Goal: Information Seeking & Learning: Learn about a topic

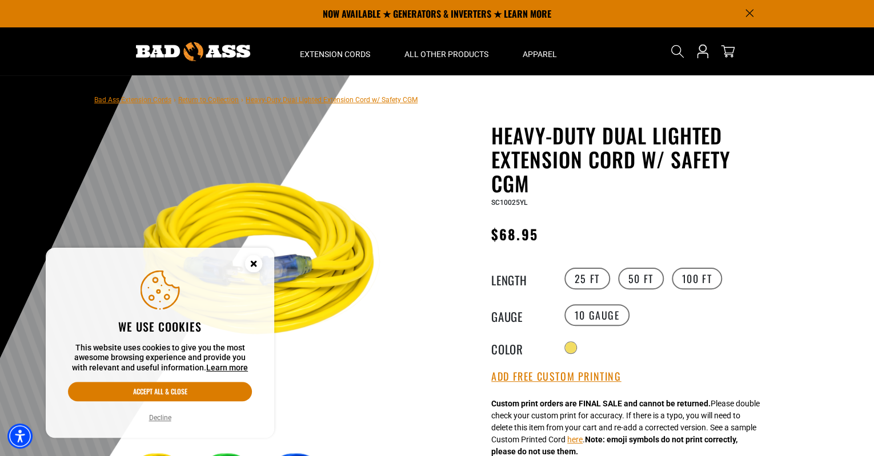
click at [251, 267] on circle "Cookie Consent" at bounding box center [253, 263] width 17 height 17
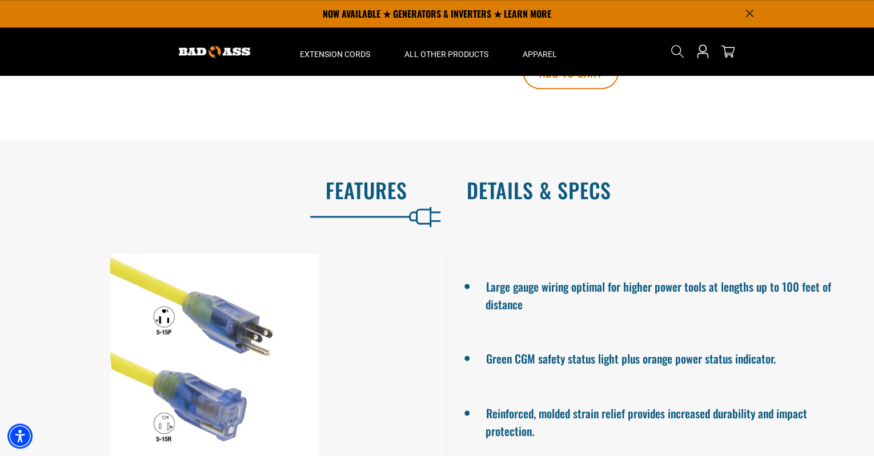
scroll to position [685, 0]
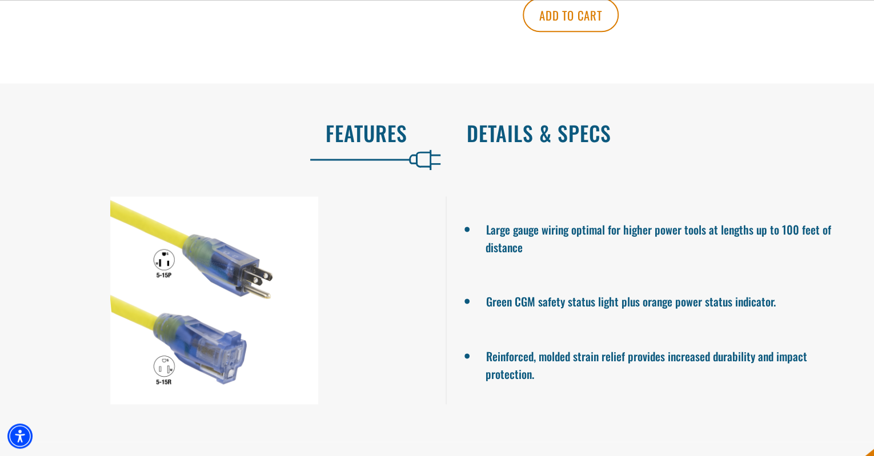
click at [495, 132] on h2 "Details & Specs" at bounding box center [658, 133] width 383 height 24
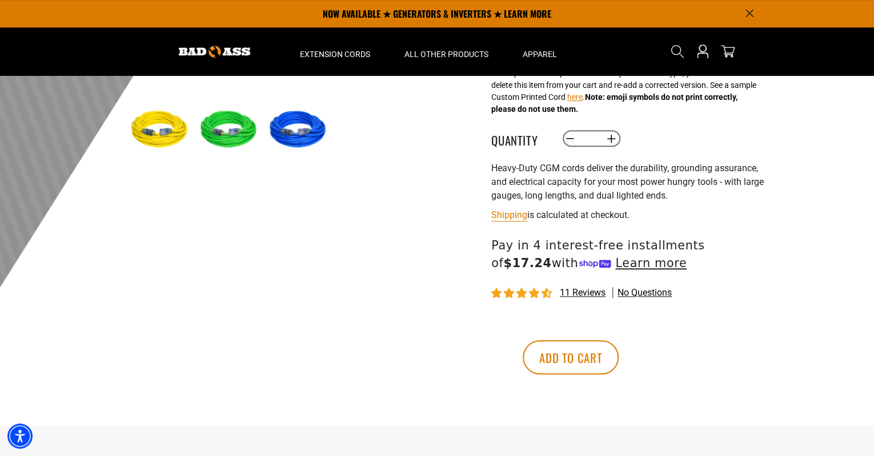
scroll to position [0, 0]
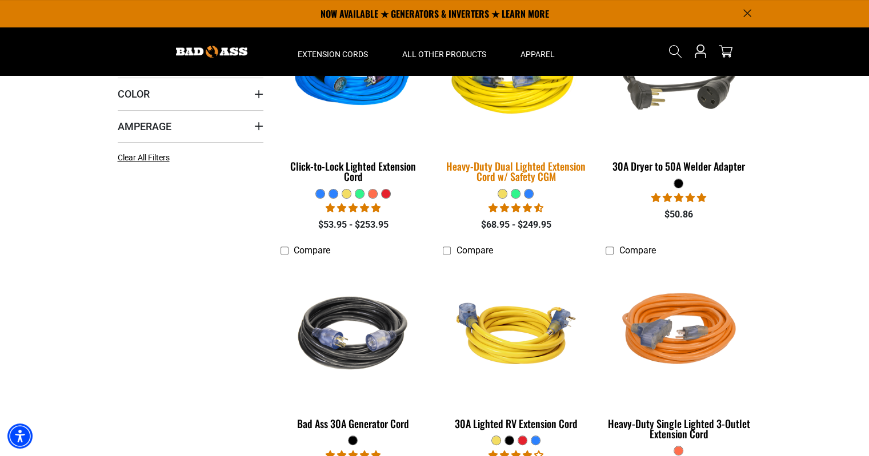
scroll to position [286, 0]
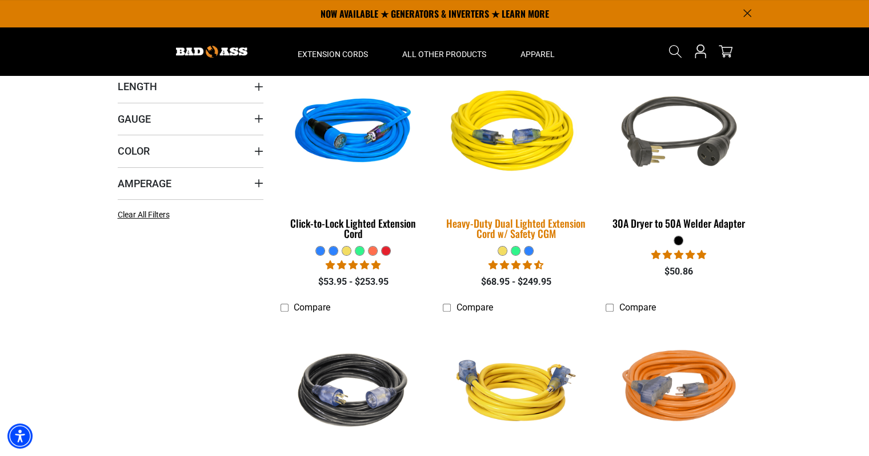
click at [500, 227] on div "Heavy-Duty Dual Lighted Extension Cord w/ Safety CGM" at bounding box center [516, 228] width 146 height 21
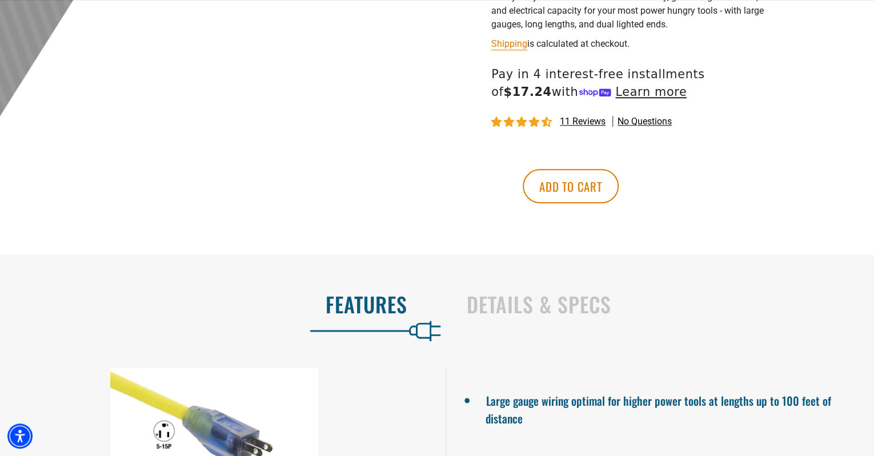
scroll to position [742, 0]
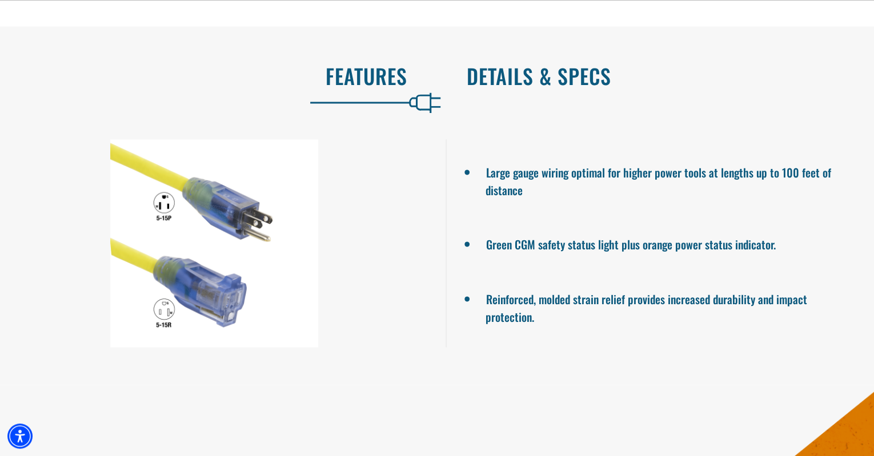
click at [514, 78] on h2 "Details & Specs" at bounding box center [658, 76] width 383 height 24
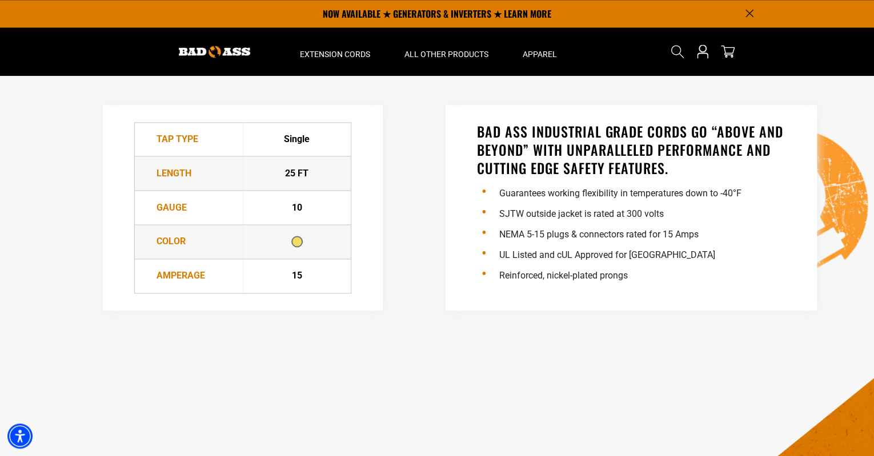
scroll to position [400, 0]
